Goal: Transaction & Acquisition: Download file/media

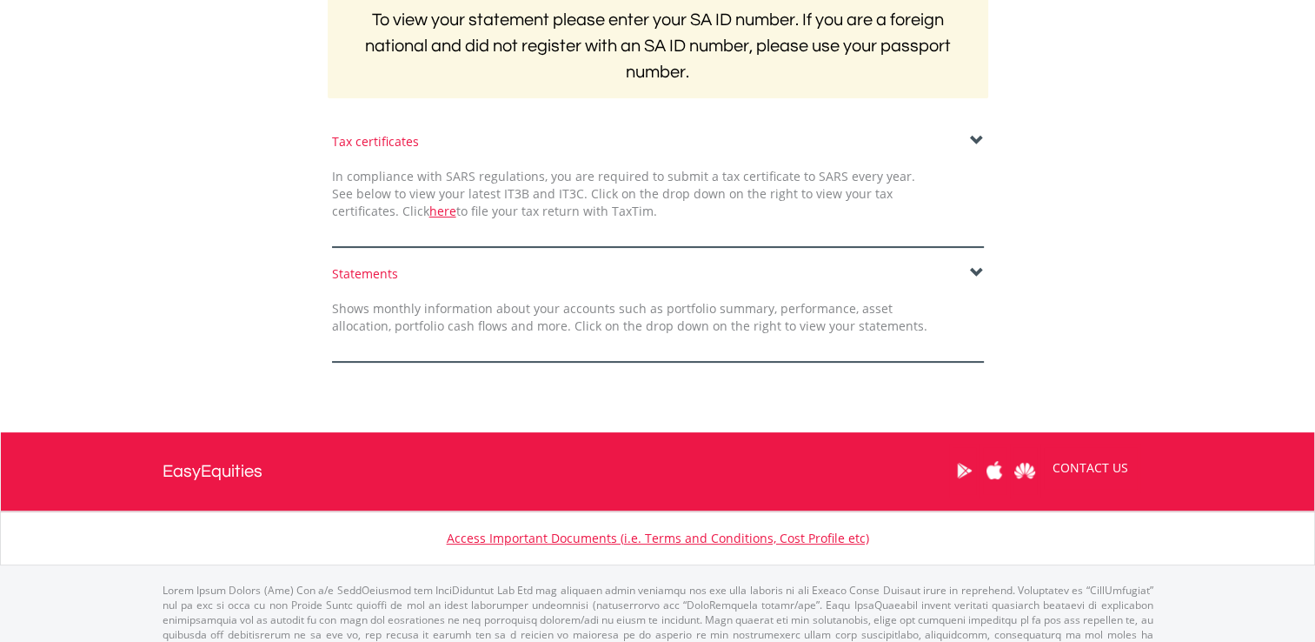
scroll to position [386, 0]
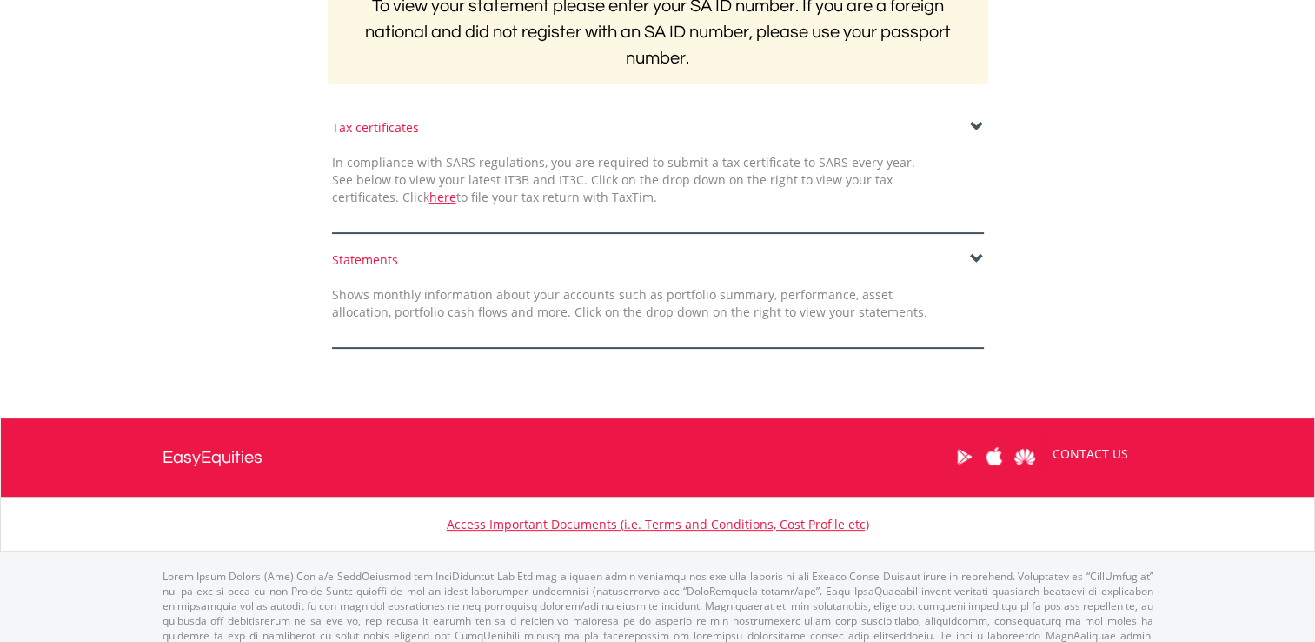
click at [979, 125] on span at bounding box center [977, 127] width 14 height 14
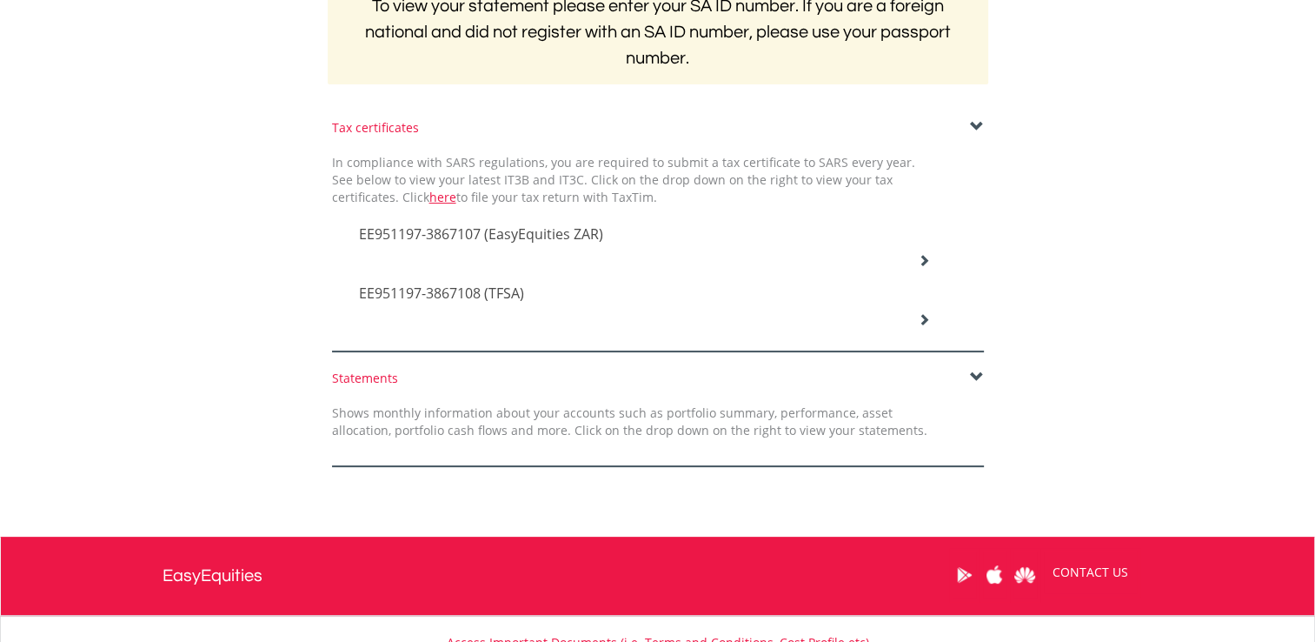
click at [924, 259] on icon at bounding box center [924, 260] width 12 height 12
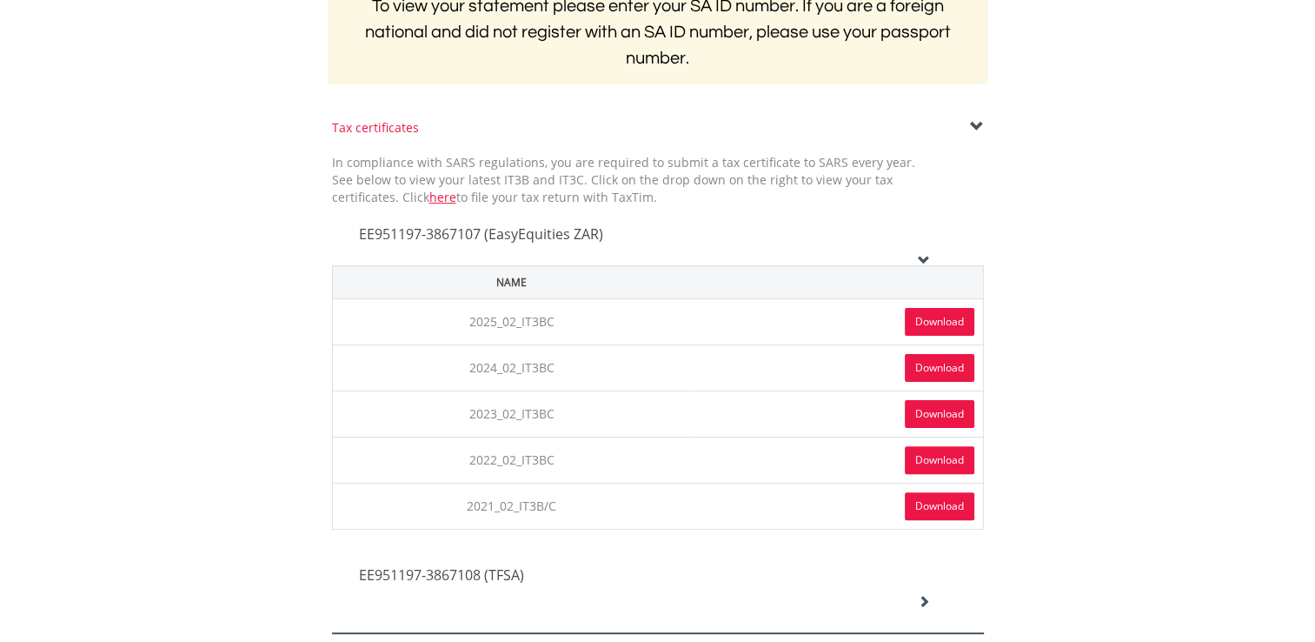
click at [946, 318] on link "Download" at bounding box center [940, 322] width 70 height 28
click at [918, 261] on icon at bounding box center [924, 260] width 12 height 12
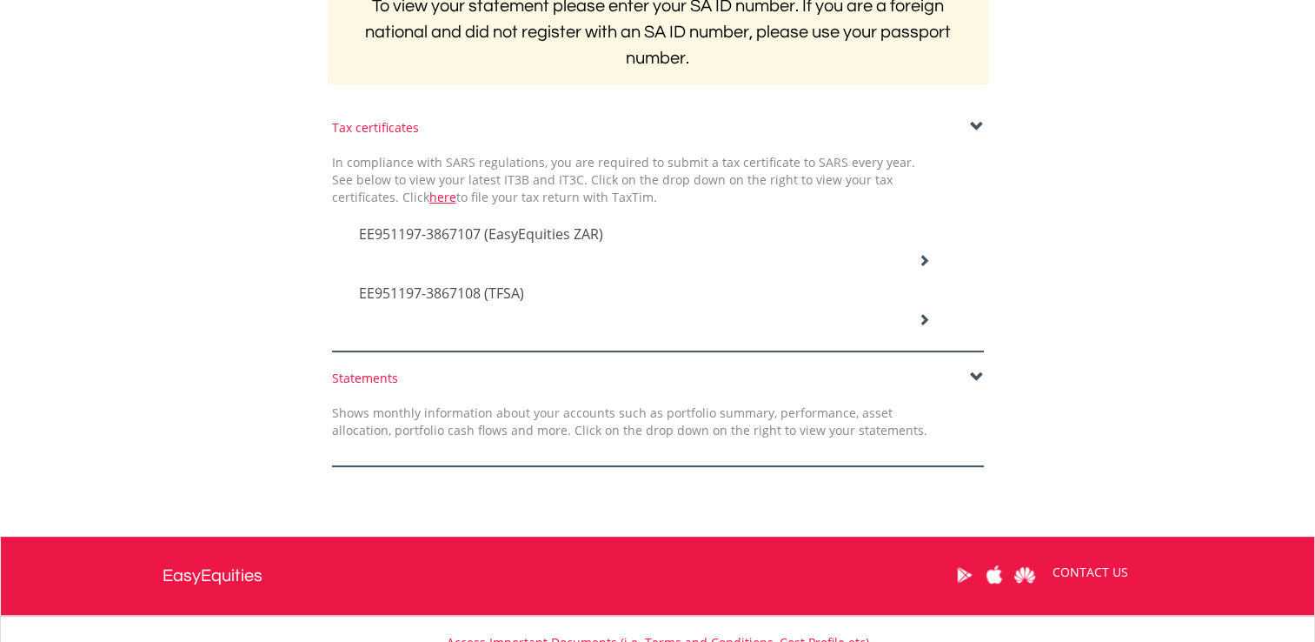
click at [919, 319] on icon at bounding box center [924, 319] width 12 height 12
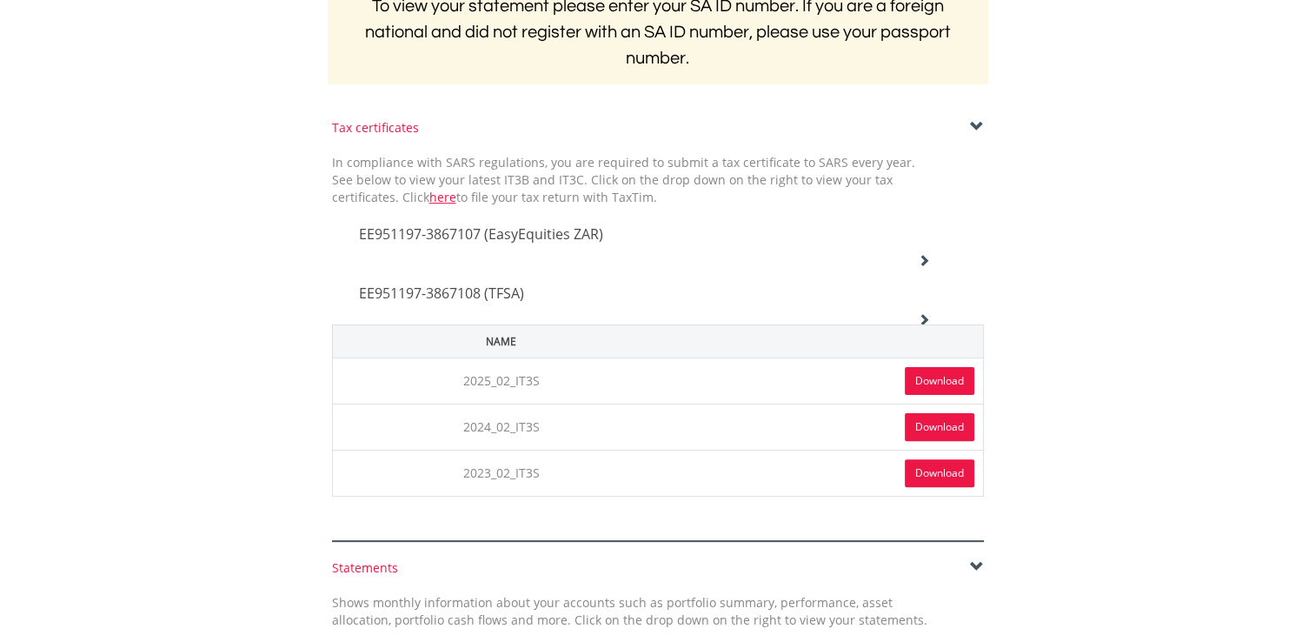
click at [943, 383] on link "Download" at bounding box center [940, 381] width 70 height 28
click at [922, 316] on icon at bounding box center [924, 319] width 12 height 12
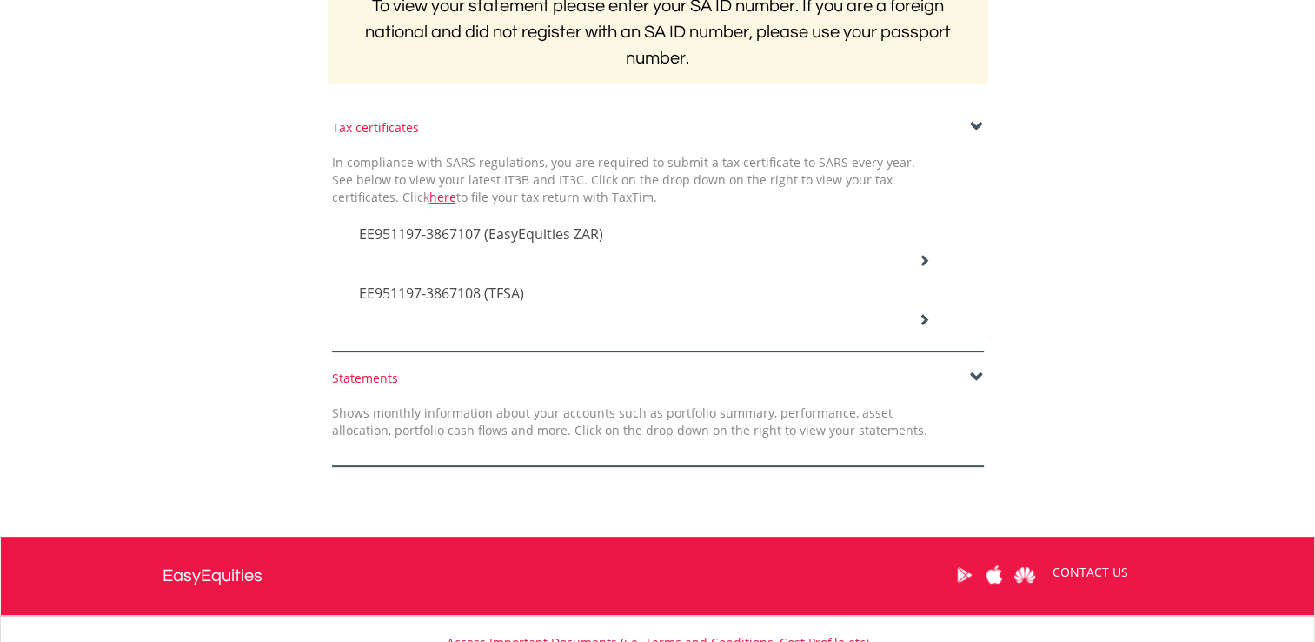
click at [979, 383] on span at bounding box center [977, 377] width 14 height 14
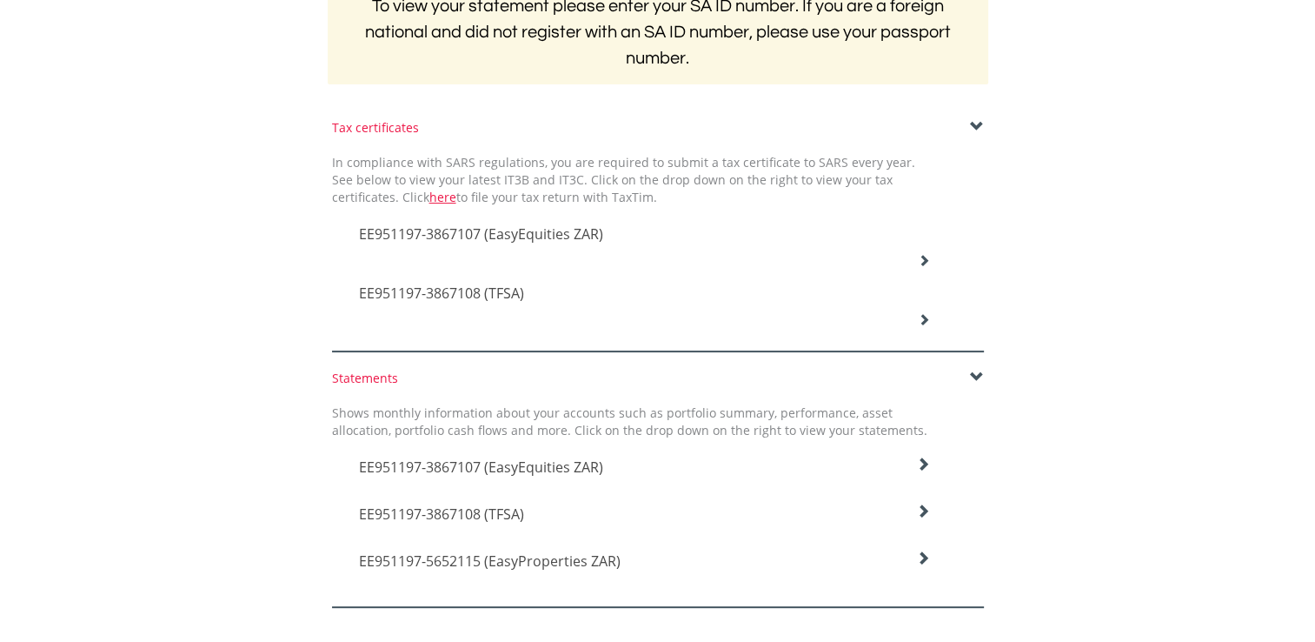
click at [979, 383] on span at bounding box center [977, 377] width 14 height 14
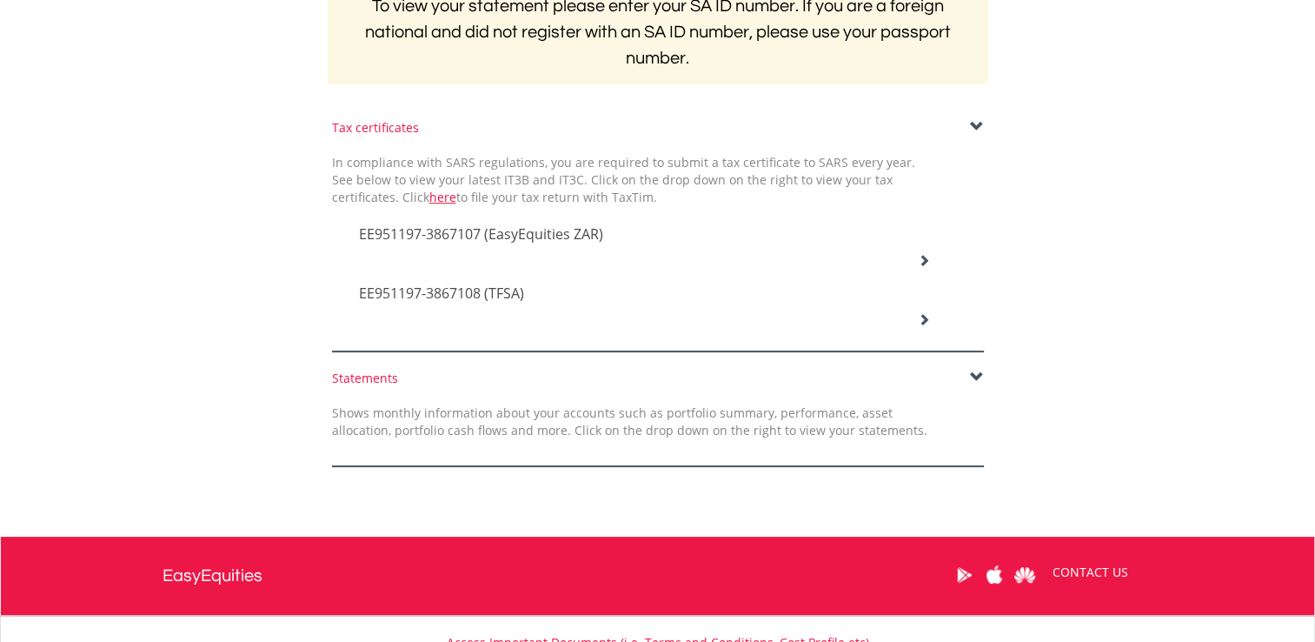
click at [598, 334] on div at bounding box center [658, 338] width 652 height 28
